Goal: Information Seeking & Learning: Learn about a topic

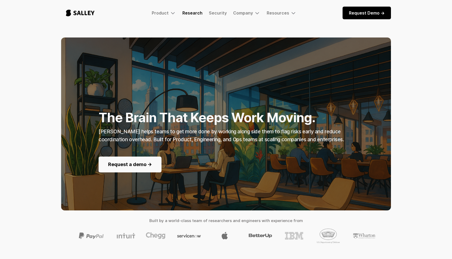
click at [195, 15] on link "Research" at bounding box center [192, 12] width 20 height 5
click at [193, 12] on link "Research" at bounding box center [192, 12] width 20 height 5
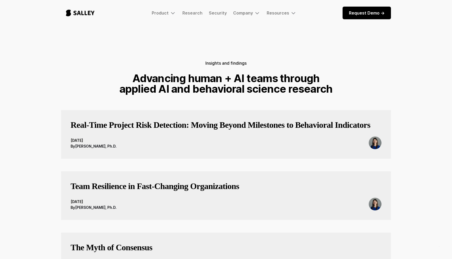
scroll to position [5, 0]
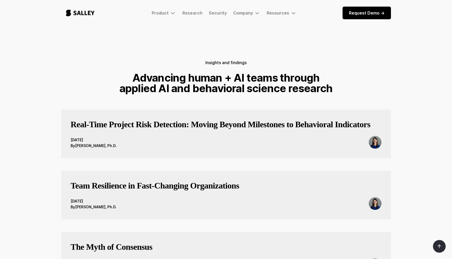
click at [250, 117] on div "Real-Time Project Risk Detection: Moving Beyond Milestones to Behavioral Indica…" at bounding box center [226, 134] width 330 height 49
click at [246, 128] on h3 "Real-Time Project Risk Detection: Moving Beyond Milestones to Behavioral Indica…" at bounding box center [219, 124] width 299 height 11
